Goal: Information Seeking & Learning: Learn about a topic

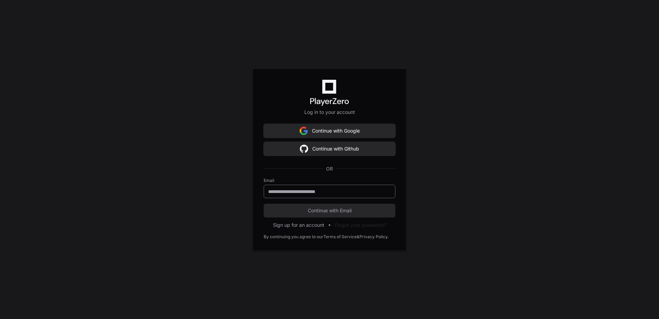
click at [307, 190] on input "email" at bounding box center [329, 191] width 123 height 7
type input "**********"
click at [264, 203] on button "Continue with Email" at bounding box center [330, 210] width 132 height 14
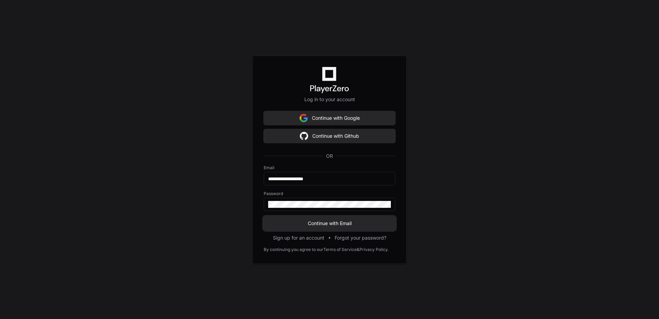
click at [317, 222] on span "Continue with Email" at bounding box center [330, 223] width 132 height 7
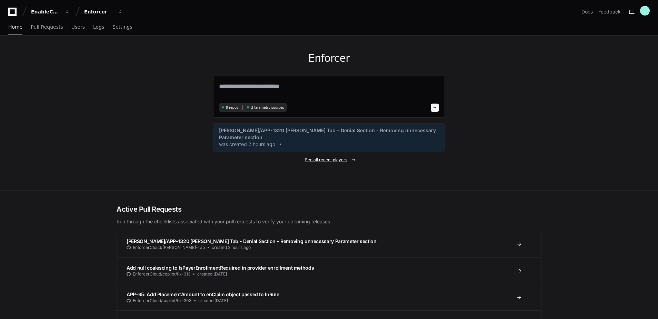
click at [328, 157] on span "See all recent players" at bounding box center [326, 160] width 42 height 6
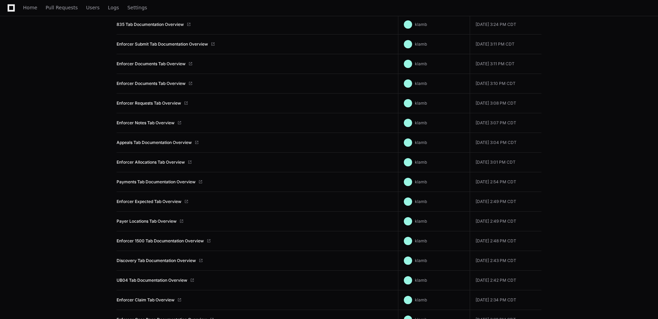
scroll to position [138, 0]
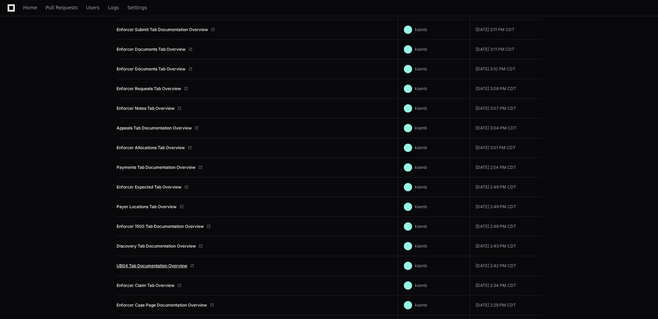
click at [165, 265] on link "UB04 Tab Documentation Overview" at bounding box center [152, 266] width 71 height 6
click at [170, 264] on link "UB04 Tab Documentation Overview" at bounding box center [152, 266] width 71 height 6
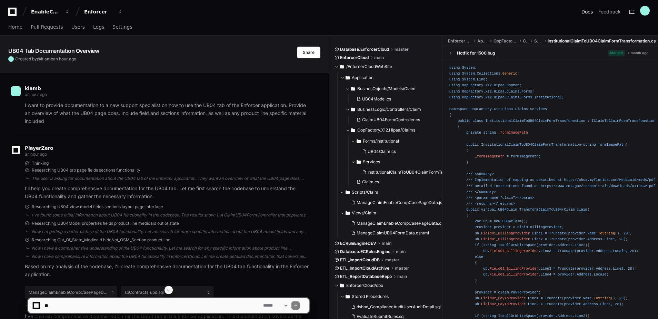
click at [588, 11] on link "Docs" at bounding box center [586, 11] width 11 height 7
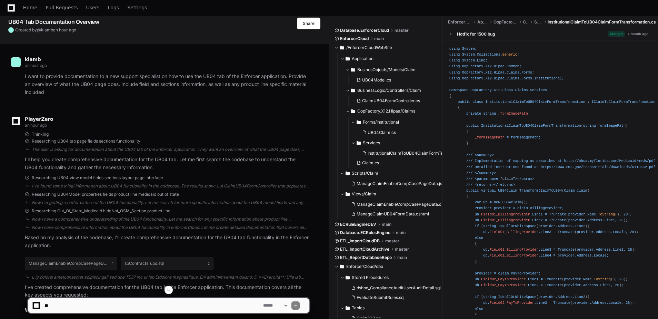
scroll to position [105, 0]
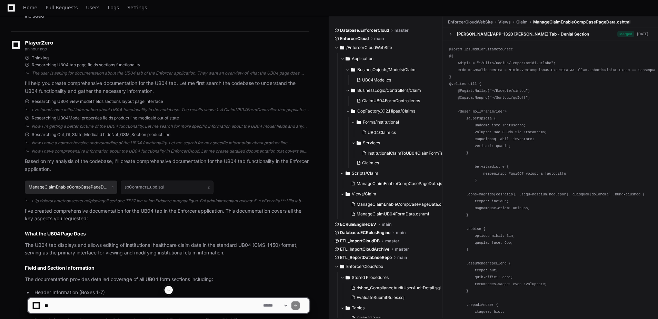
click at [87, 186] on h1 "ManageClaimEnableCompCasePageData.cshtml" at bounding box center [69, 187] width 80 height 4
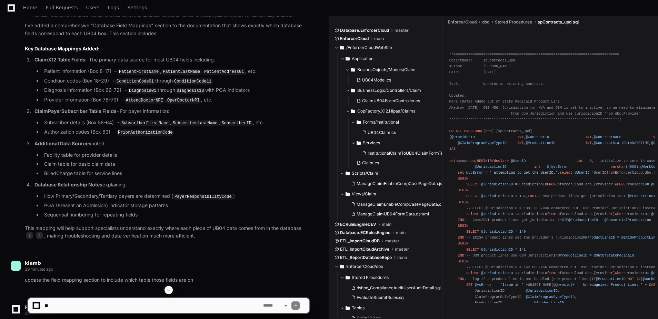
scroll to position [622, 0]
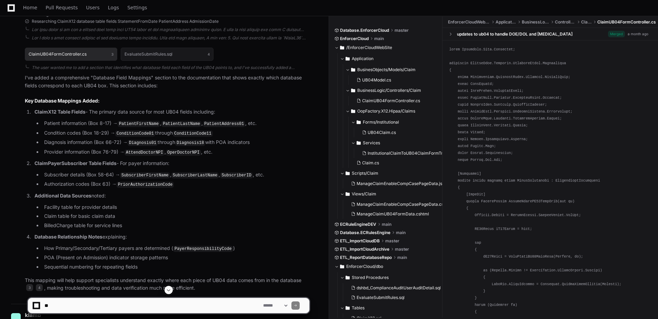
click at [91, 57] on button "ClaimUB04FormController.cs 3" at bounding box center [71, 54] width 92 height 13
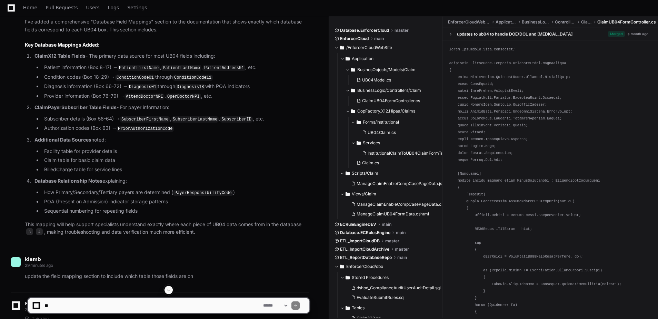
scroll to position [795, 0]
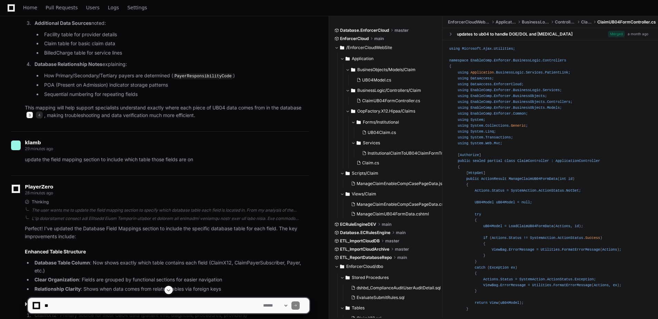
click at [28, 115] on span "3" at bounding box center [29, 114] width 7 height 7
click at [37, 113] on span "4" at bounding box center [39, 114] width 7 height 7
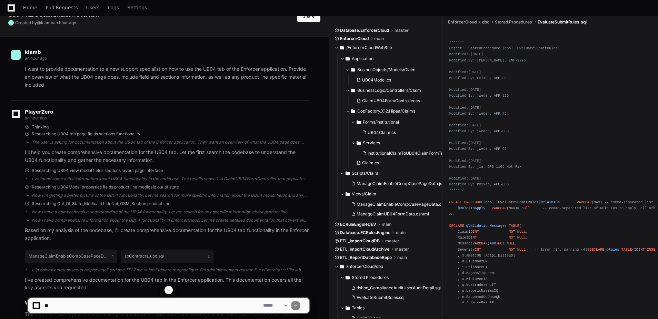
scroll to position [0, 0]
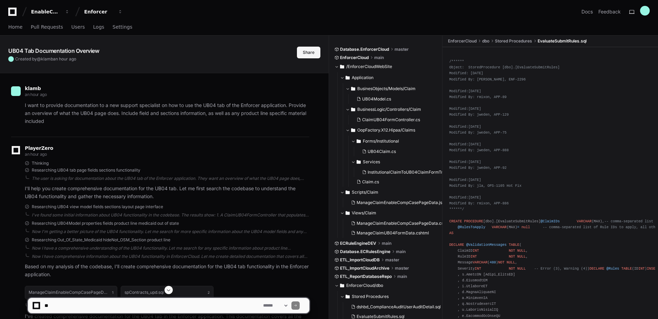
click at [303, 53] on button "Share" at bounding box center [308, 53] width 23 height 12
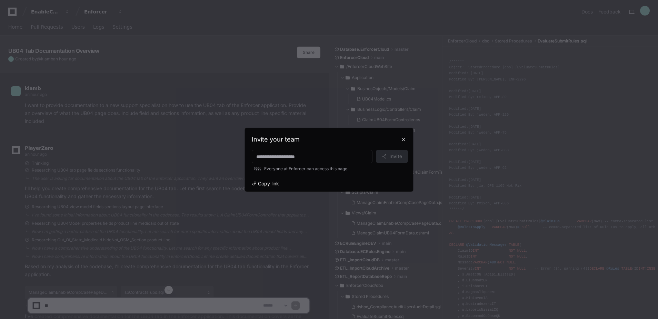
click at [268, 183] on span "Copy link" at bounding box center [268, 183] width 21 height 7
click at [403, 138] on button at bounding box center [403, 139] width 11 height 11
